Goal: Transaction & Acquisition: Download file/media

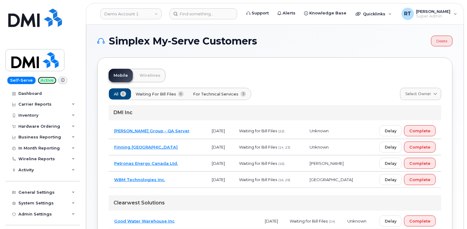
click at [41, 80] on span "Active" at bounding box center [47, 80] width 19 height 7
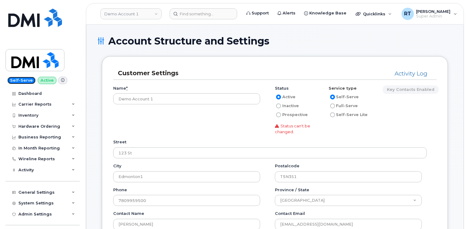
click at [18, 80] on span "Self-Serve" at bounding box center [21, 80] width 28 height 7
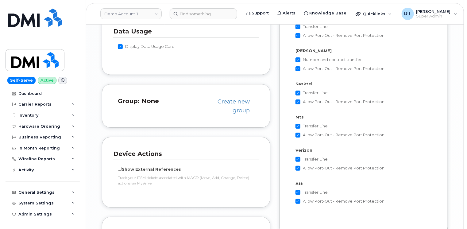
scroll to position [1167, 0]
click at [33, 92] on div "Dashboard" at bounding box center [29, 93] width 23 height 5
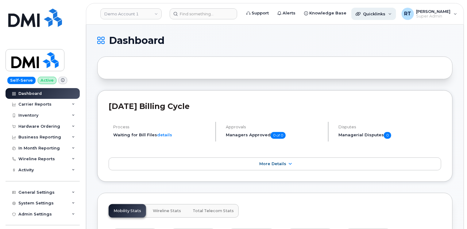
click at [385, 14] on div "Quicklinks" at bounding box center [374, 14] width 45 height 12
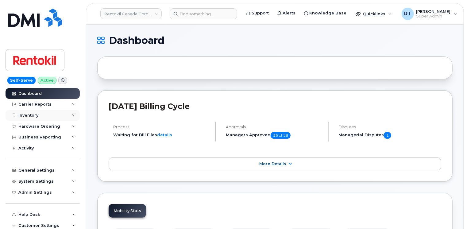
click at [30, 114] on div "Inventory" at bounding box center [28, 115] width 20 height 5
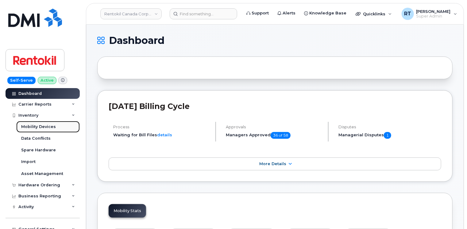
click at [47, 126] on div "Mobility Devices" at bounding box center [38, 127] width 35 height 6
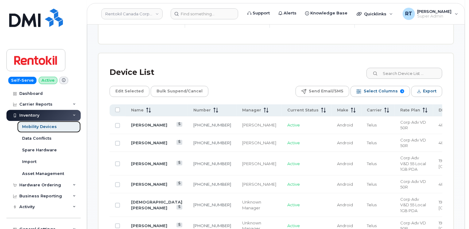
scroll to position [338, 0]
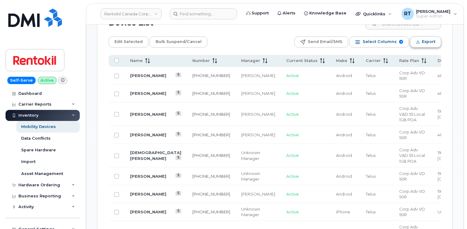
click at [432, 42] on span "Export" at bounding box center [429, 41] width 14 height 9
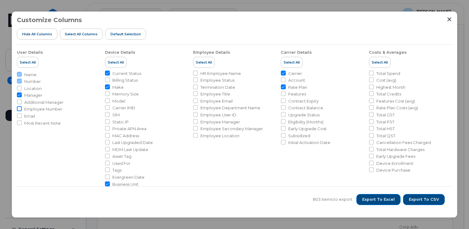
click at [20, 108] on input "Employee Number" at bounding box center [19, 108] width 5 height 5
checkbox input "true"
click at [370, 115] on input "Total GST" at bounding box center [371, 114] width 5 height 5
checkbox input "true"
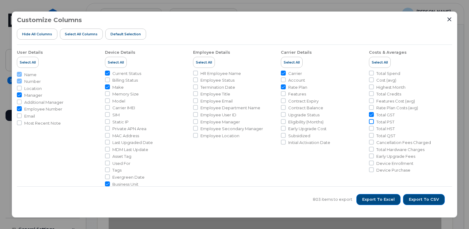
click at [370, 121] on input "Total PST" at bounding box center [371, 121] width 5 height 5
checkbox input "true"
click at [370, 129] on input "Total HST" at bounding box center [371, 128] width 5 height 5
checkbox input "true"
click at [371, 136] on input "Total QST" at bounding box center [371, 135] width 5 height 5
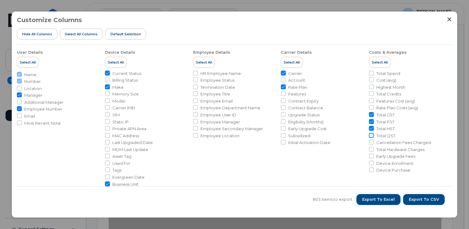
checkbox input "true"
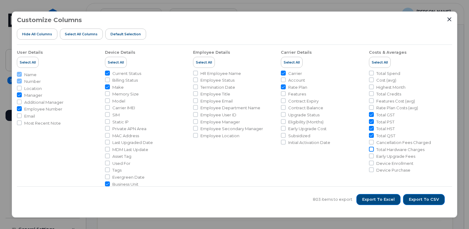
click at [370, 150] on input "Total Hardware Charges" at bounding box center [371, 149] width 5 height 5
checkbox input "true"
click at [385, 197] on span "Export to Excel" at bounding box center [378, 200] width 33 height 6
drag, startPoint x: 20, startPoint y: 116, endPoint x: 410, endPoint y: 193, distance: 397.4
click at [20, 116] on input "Email" at bounding box center [19, 115] width 5 height 5
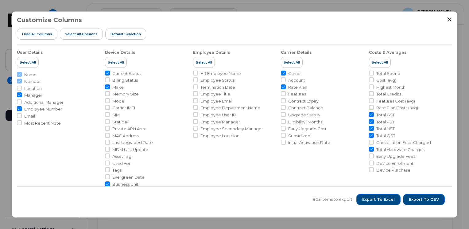
checkbox input "true"
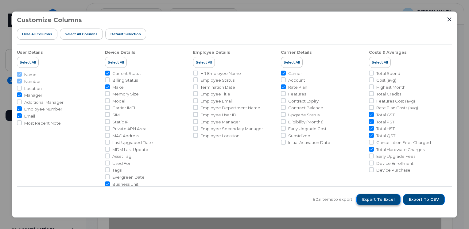
click at [388, 200] on span "Export to Excel" at bounding box center [378, 200] width 33 height 6
